Goal: Find specific page/section: Find specific page/section

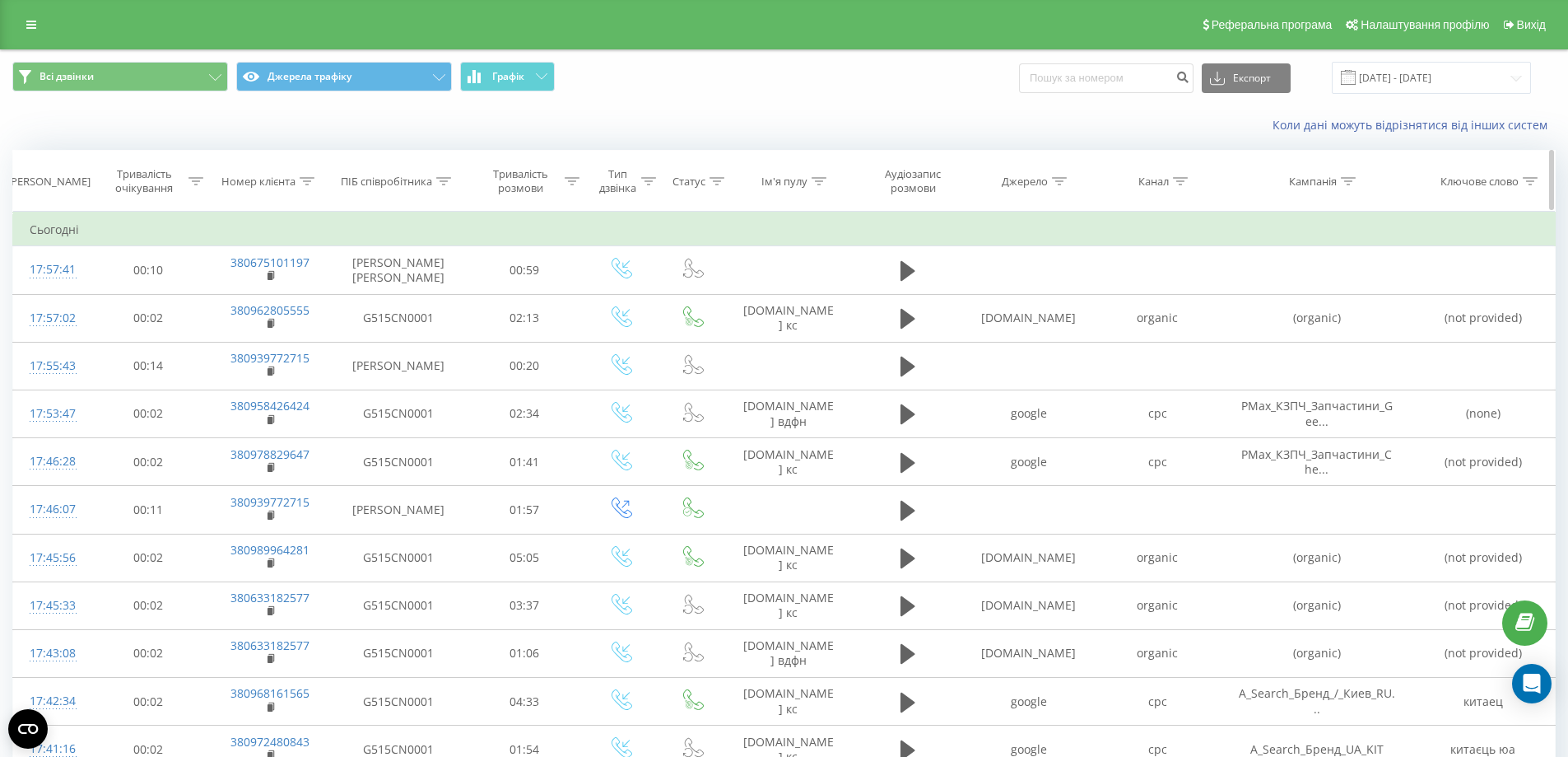
click at [306, 179] on icon at bounding box center [307, 181] width 15 height 8
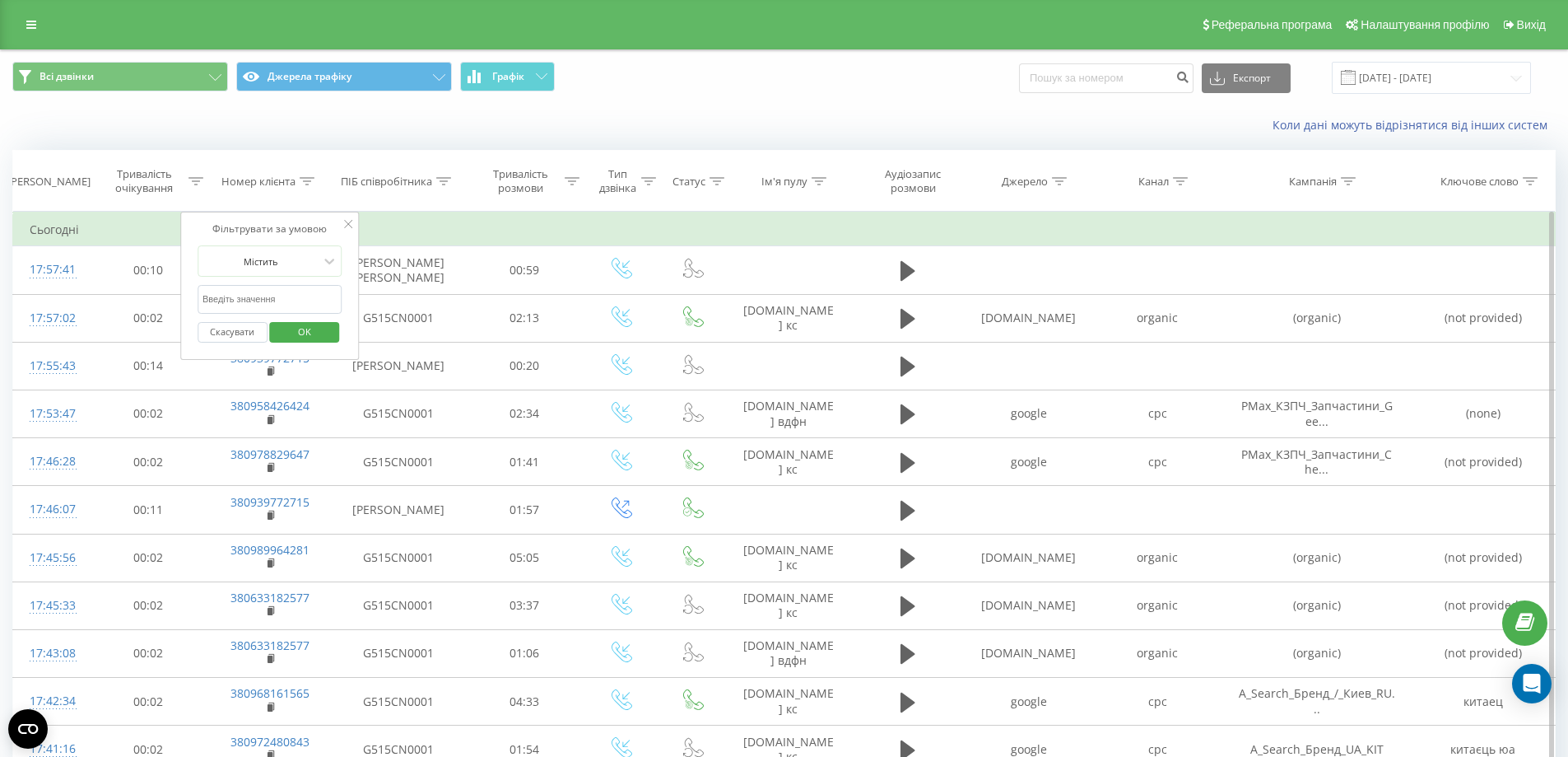
click at [352, 225] on icon at bounding box center [348, 224] width 8 height 8
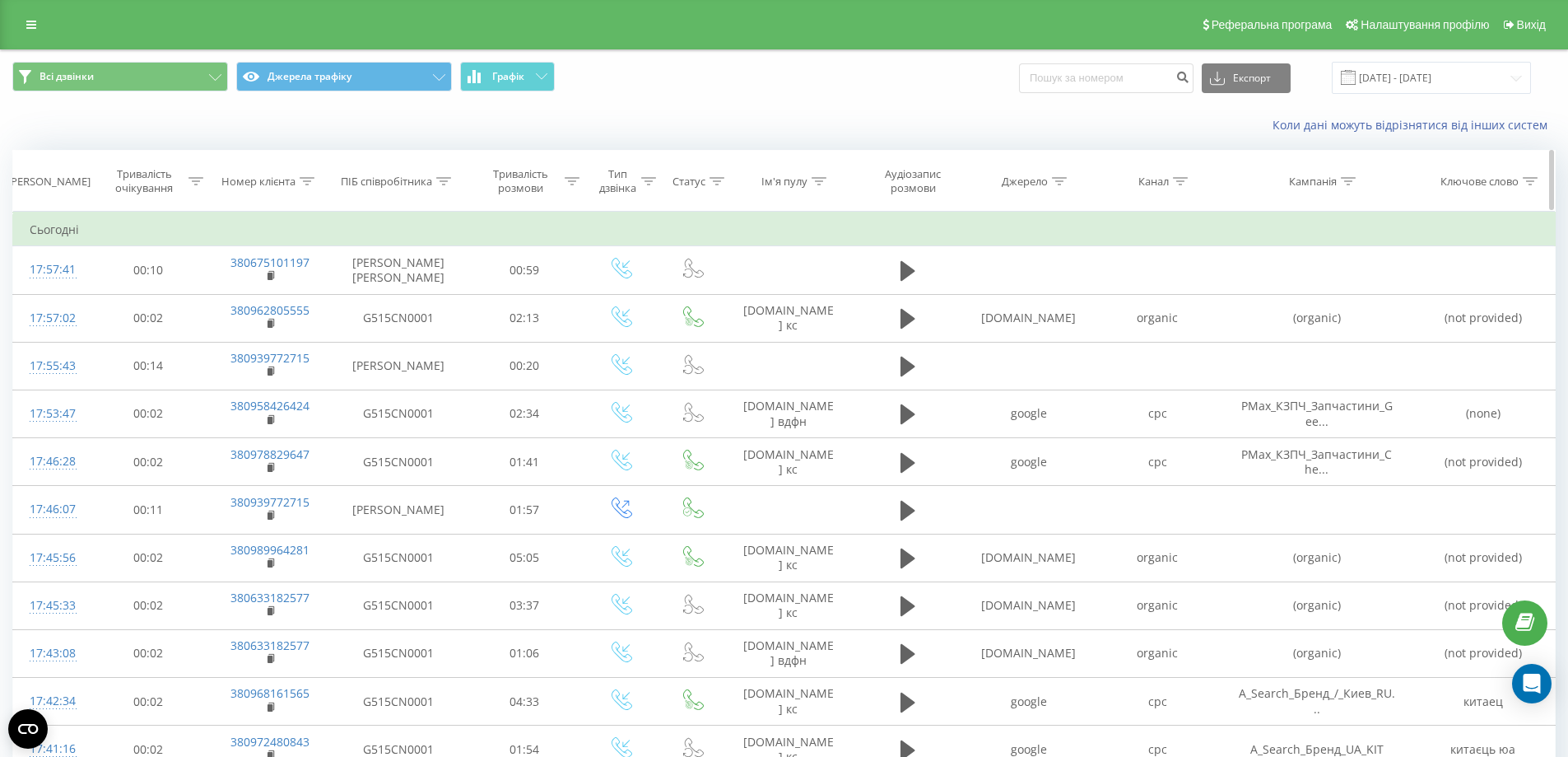
click at [451, 180] on icon at bounding box center [444, 181] width 15 height 8
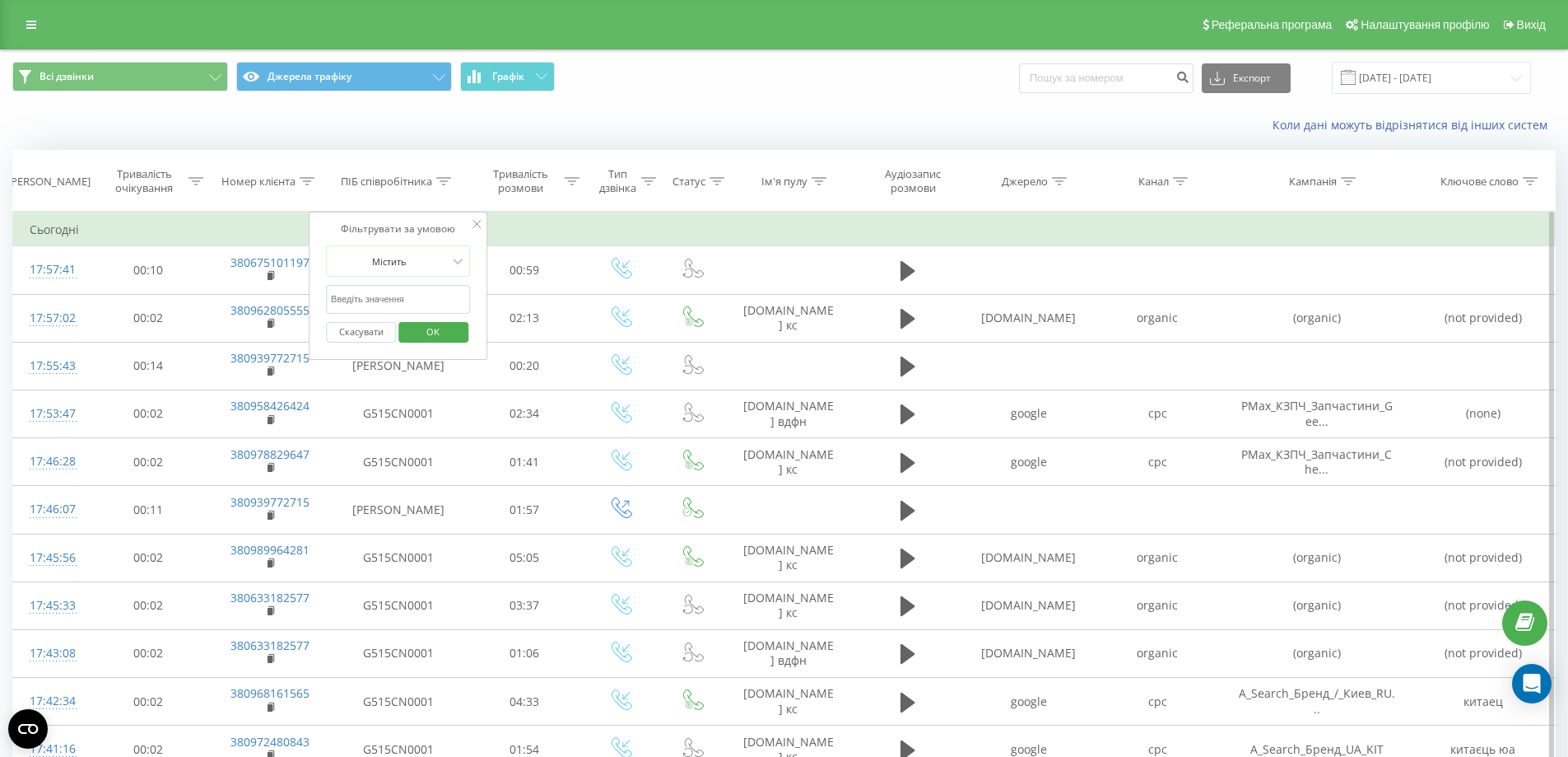
click at [420, 299] on input "text" at bounding box center [399, 299] width 145 height 29
type input "[PERSON_NAME] [PERSON_NAME]"
click at [442, 335] on span "OK" at bounding box center [433, 331] width 46 height 26
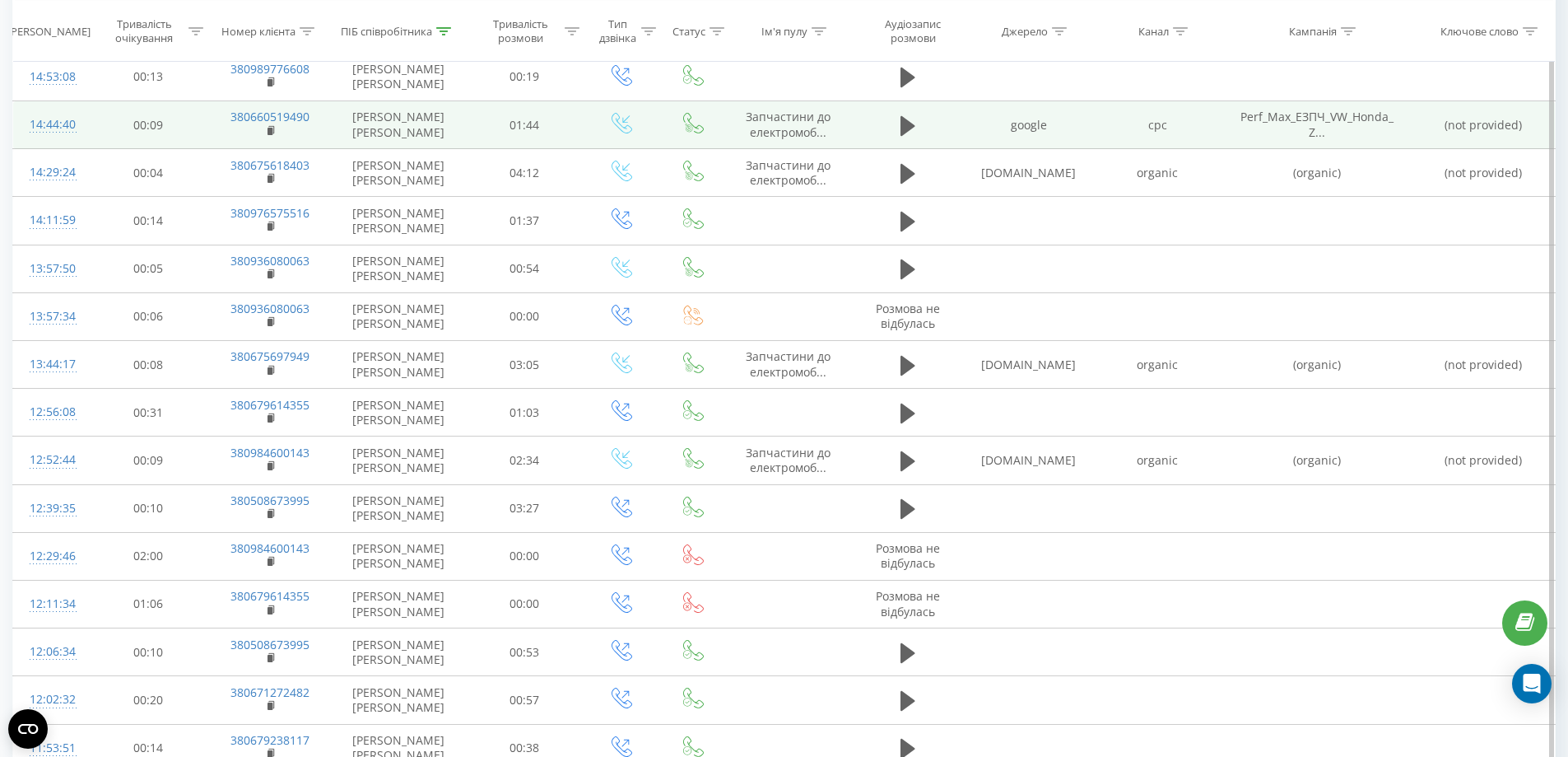
scroll to position [750, 0]
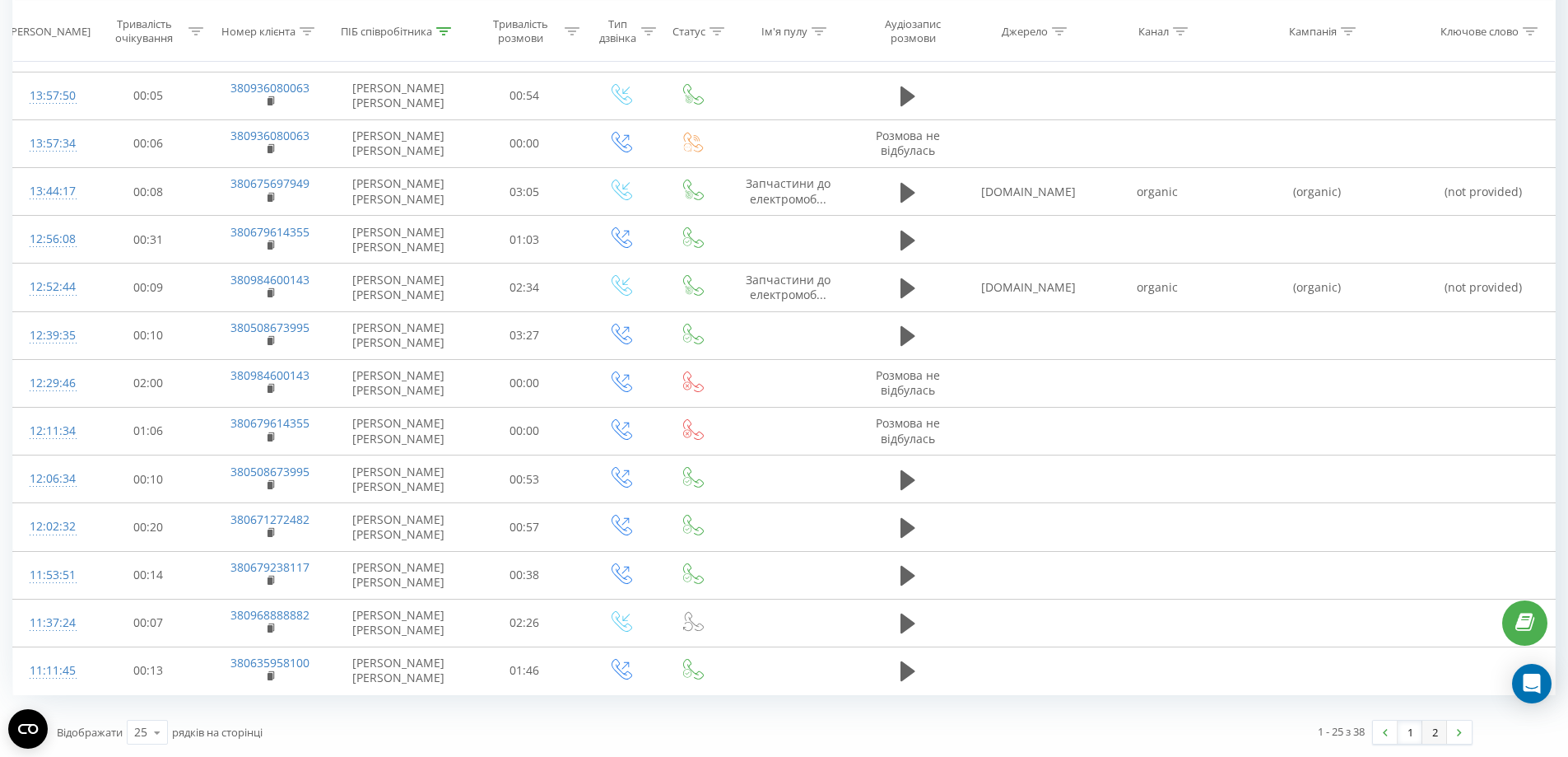
click at [1426, 733] on link "2" at bounding box center [1434, 732] width 25 height 23
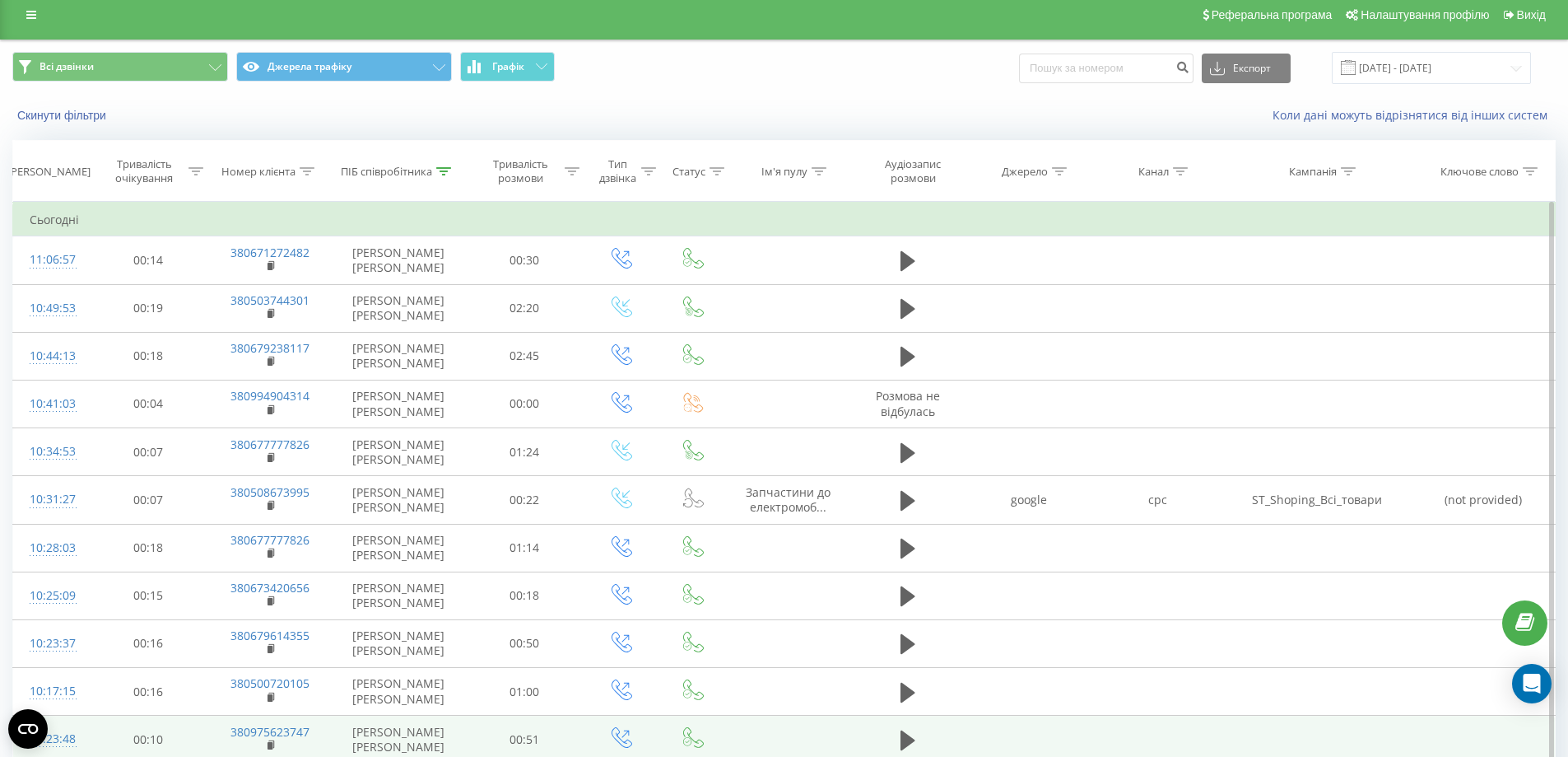
scroll to position [174, 0]
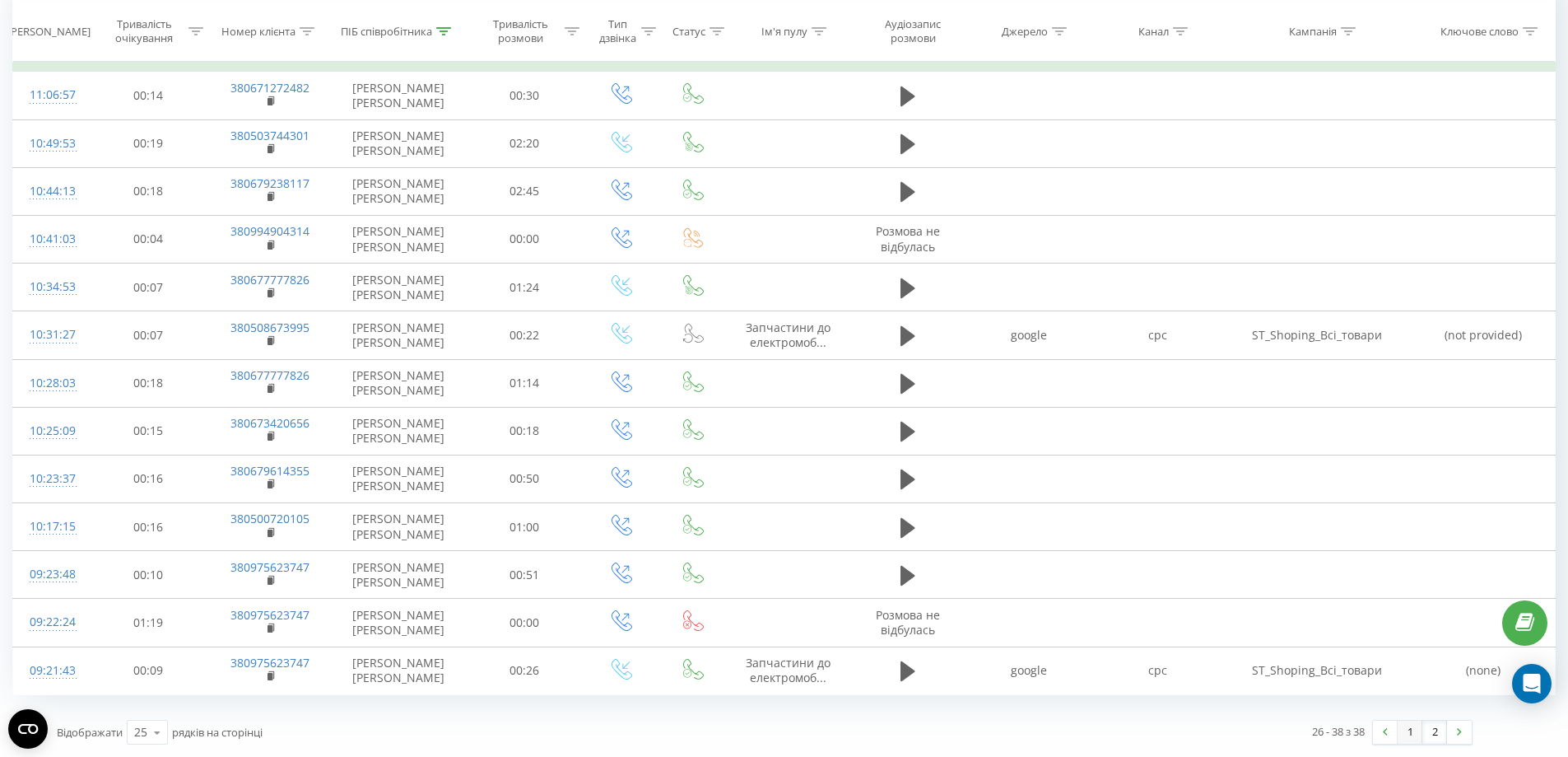
click at [1407, 732] on link "1" at bounding box center [1410, 732] width 25 height 23
